Goal: Task Accomplishment & Management: Manage account settings

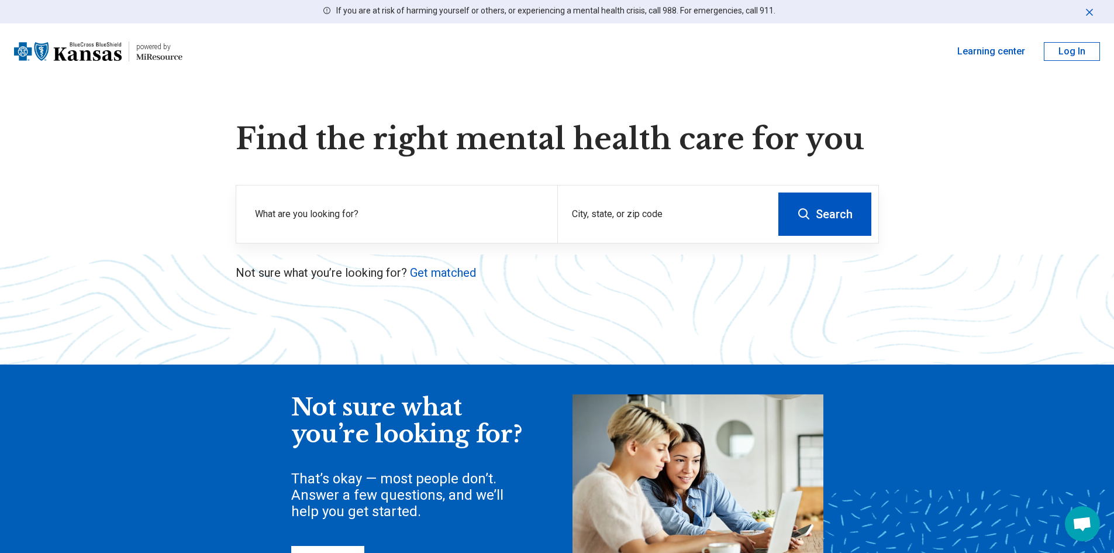
click at [1064, 47] on button "Log In" at bounding box center [1072, 51] width 56 height 19
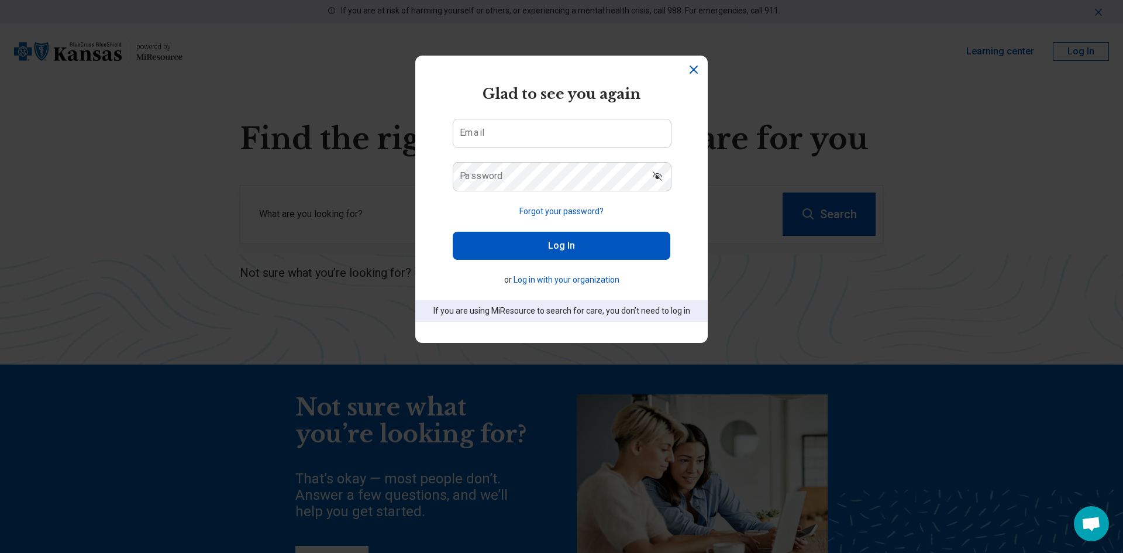
click at [471, 137] on label "Email" at bounding box center [472, 132] width 25 height 9
click at [471, 137] on input "Email" at bounding box center [562, 133] width 218 height 28
type input "**********"
click at [467, 172] on label "Password" at bounding box center [481, 175] width 43 height 9
click at [483, 250] on button "Log In" at bounding box center [562, 246] width 218 height 28
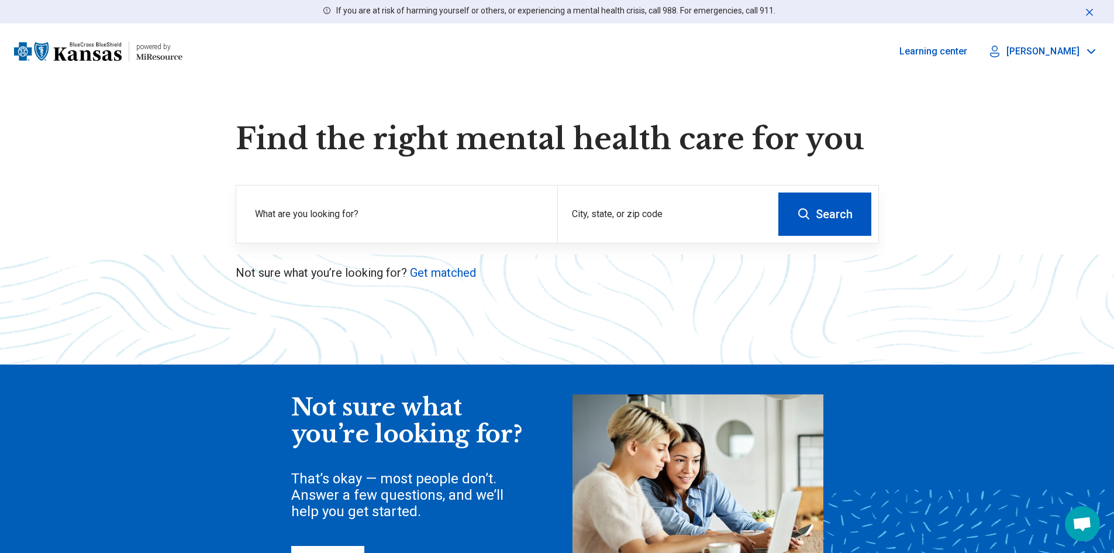
click at [1061, 51] on p "[PERSON_NAME]" at bounding box center [1042, 52] width 73 height 12
click at [1057, 83] on link "My Dashboard" at bounding box center [1059, 86] width 82 height 30
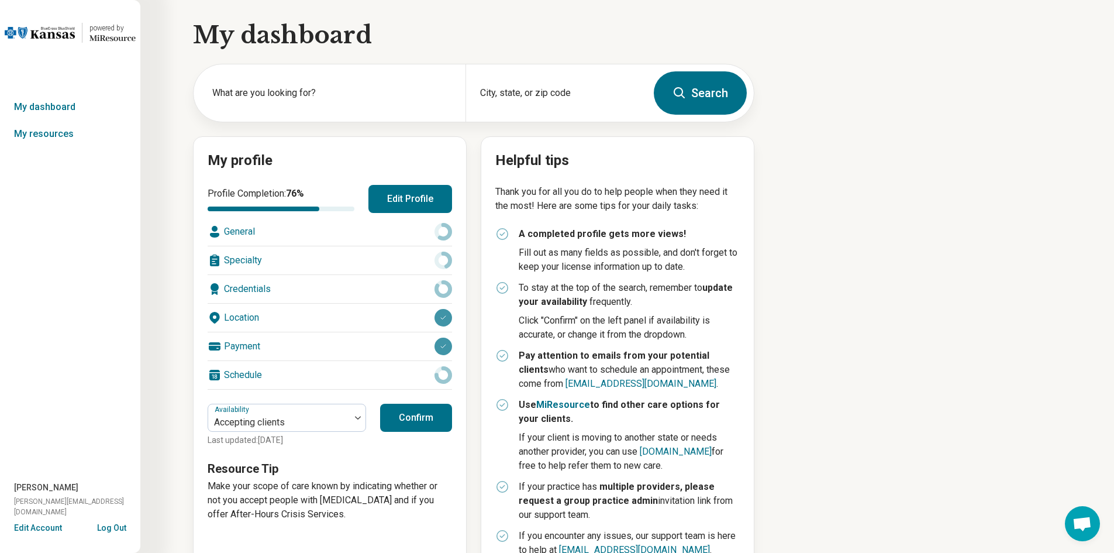
click at [238, 227] on div "General" at bounding box center [330, 232] width 244 height 28
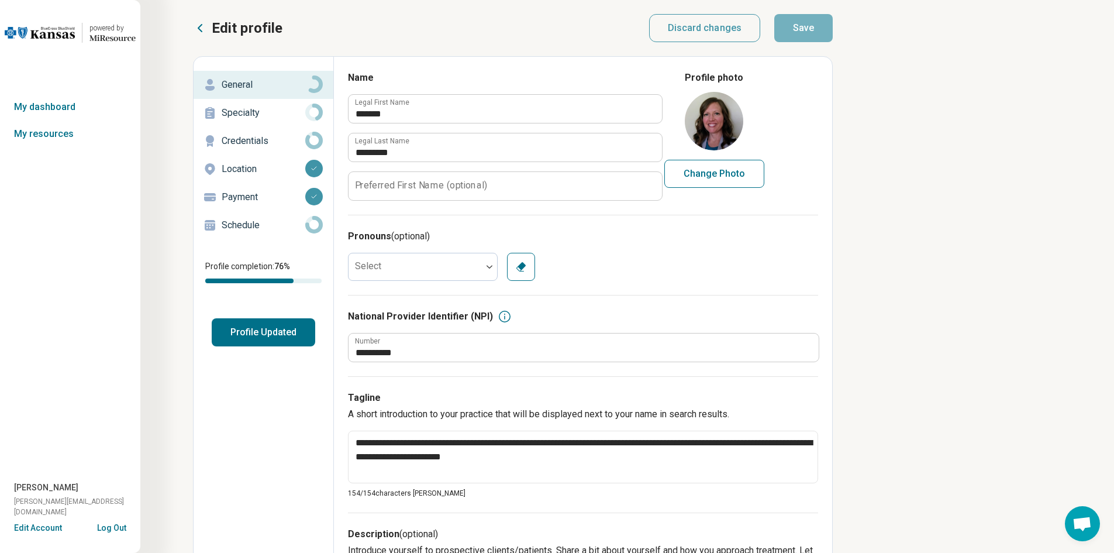
click at [706, 123] on img at bounding box center [714, 121] width 58 height 58
click at [710, 124] on img at bounding box center [714, 121] width 58 height 58
